Goal: Task Accomplishment & Management: Manage account settings

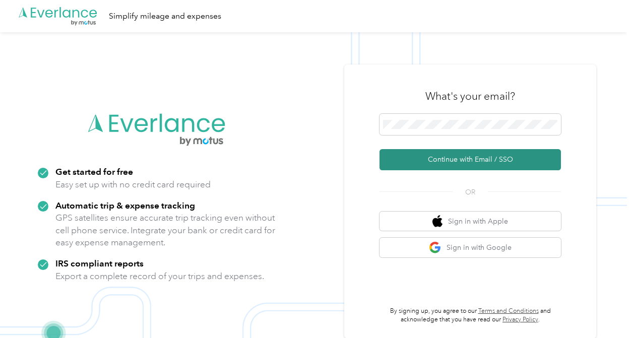
click at [443, 156] on button "Continue with Email / SSO" at bounding box center [470, 159] width 181 height 21
